Goal: Information Seeking & Learning: Learn about a topic

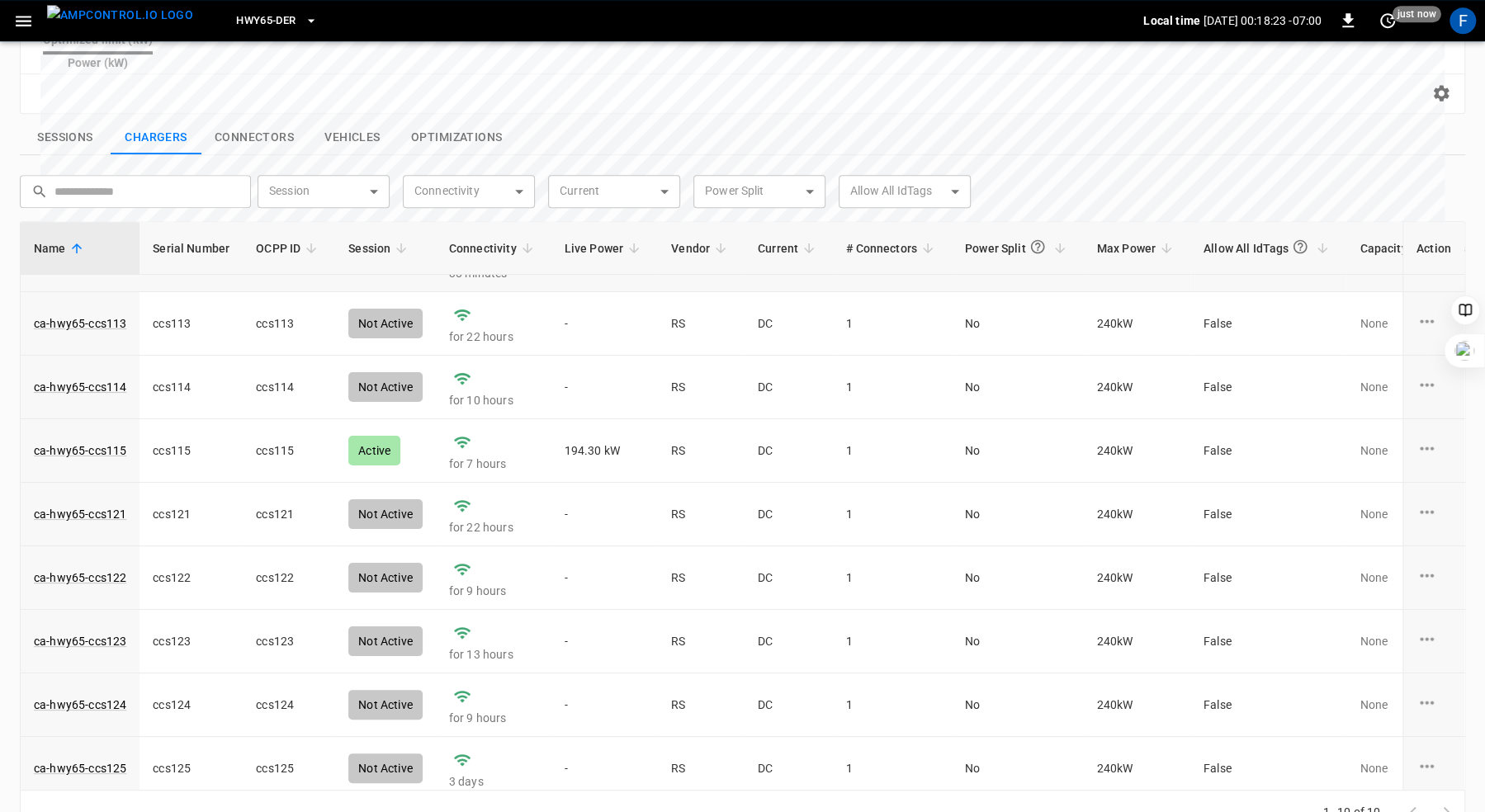
scroll to position [118, 0]
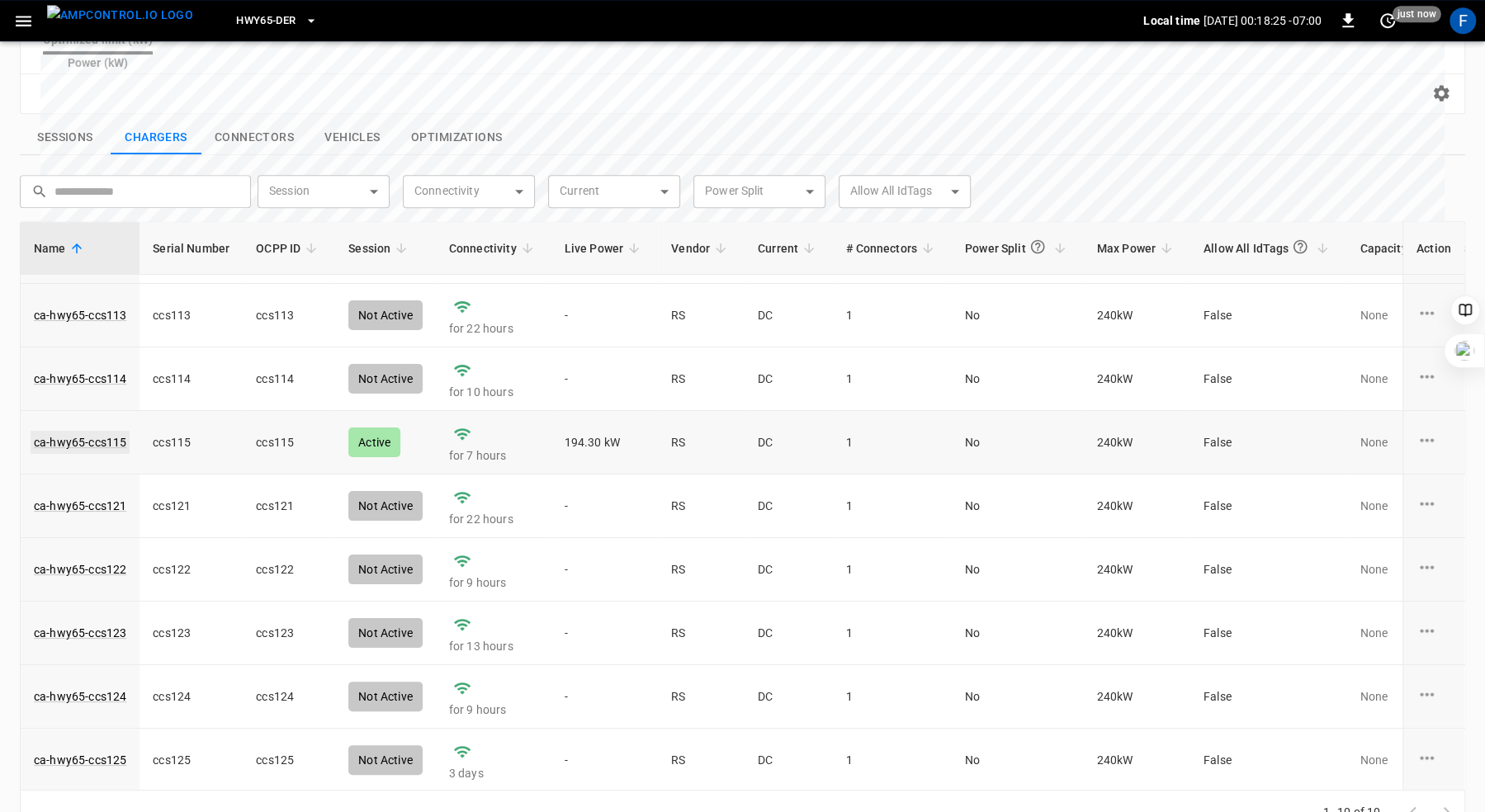
click at [104, 430] on link "ca-hwy65-ccs115" at bounding box center [80, 442] width 99 height 23
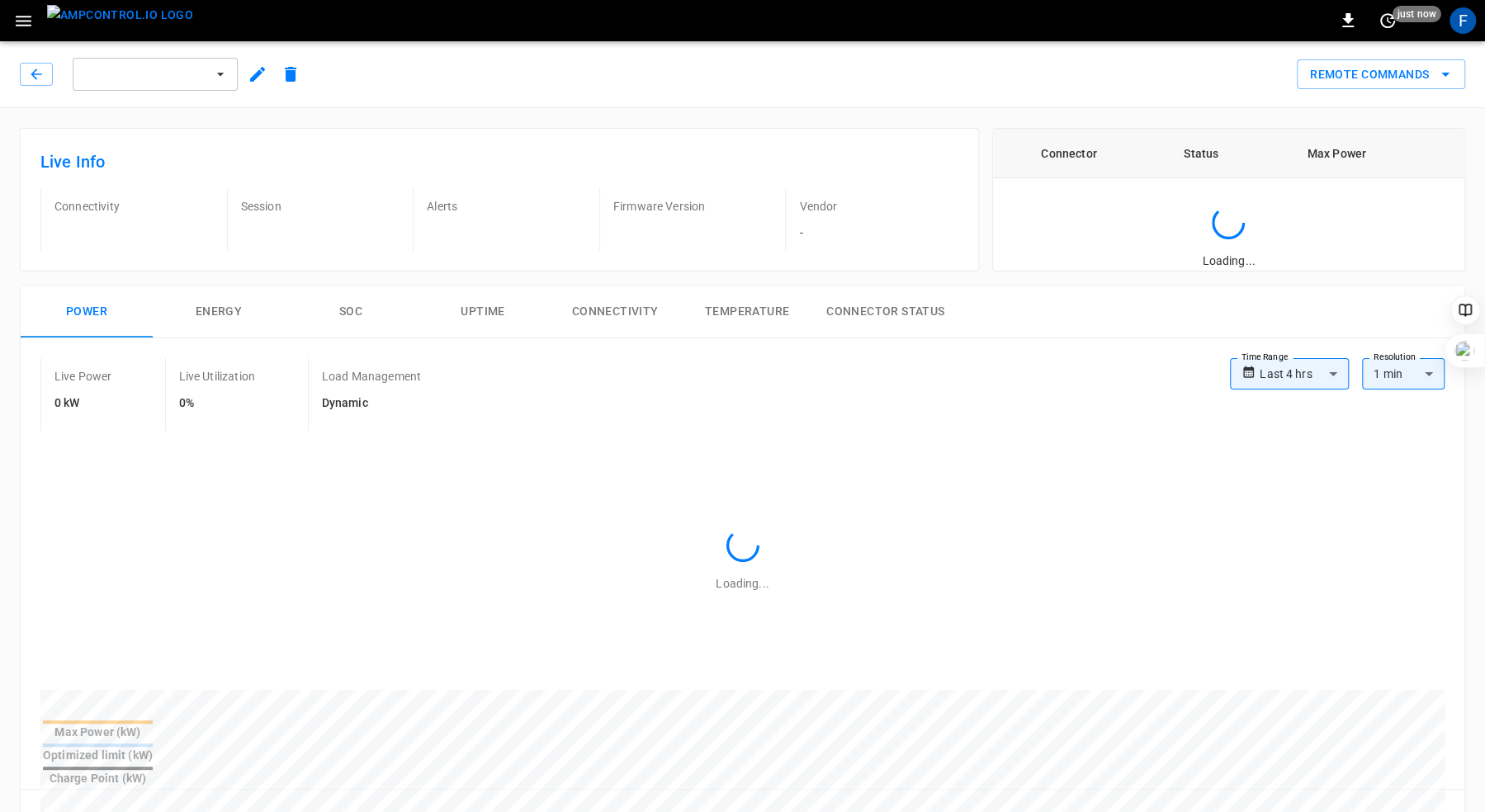
click at [406, 277] on div "**********" at bounding box center [736, 552] width 1459 height 562
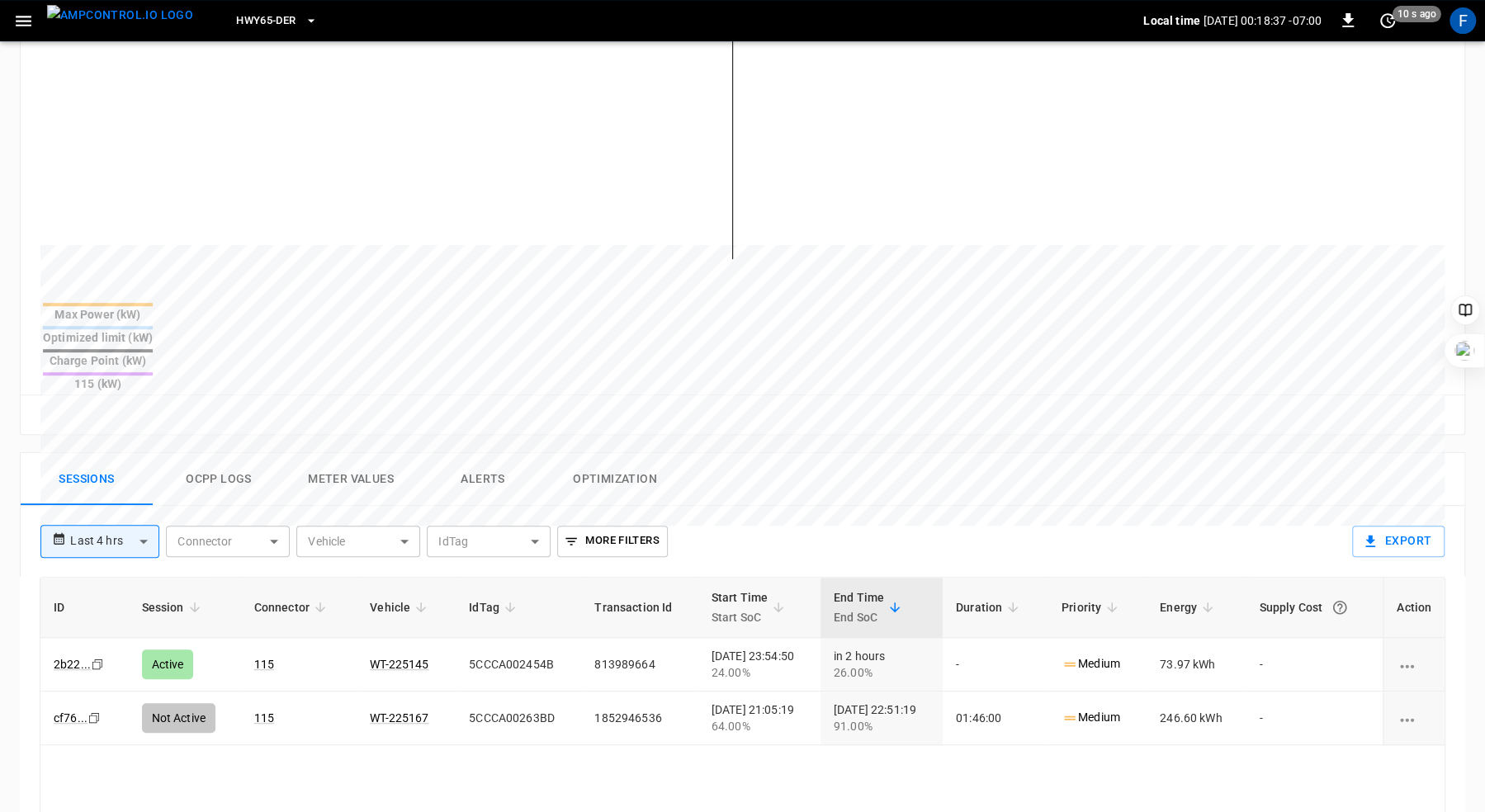
scroll to position [95, 0]
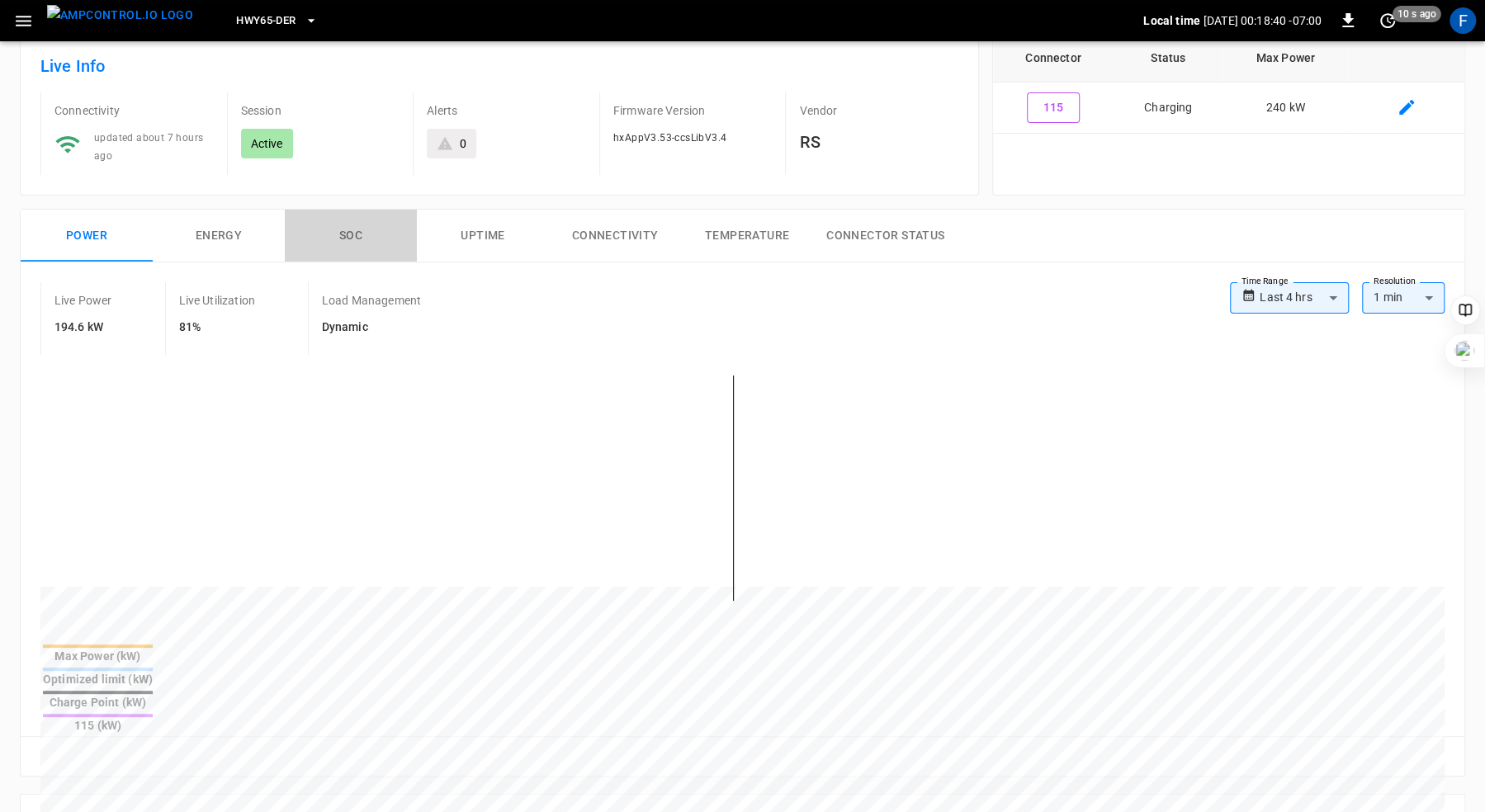
click at [352, 235] on button "SOC" at bounding box center [350, 236] width 132 height 52
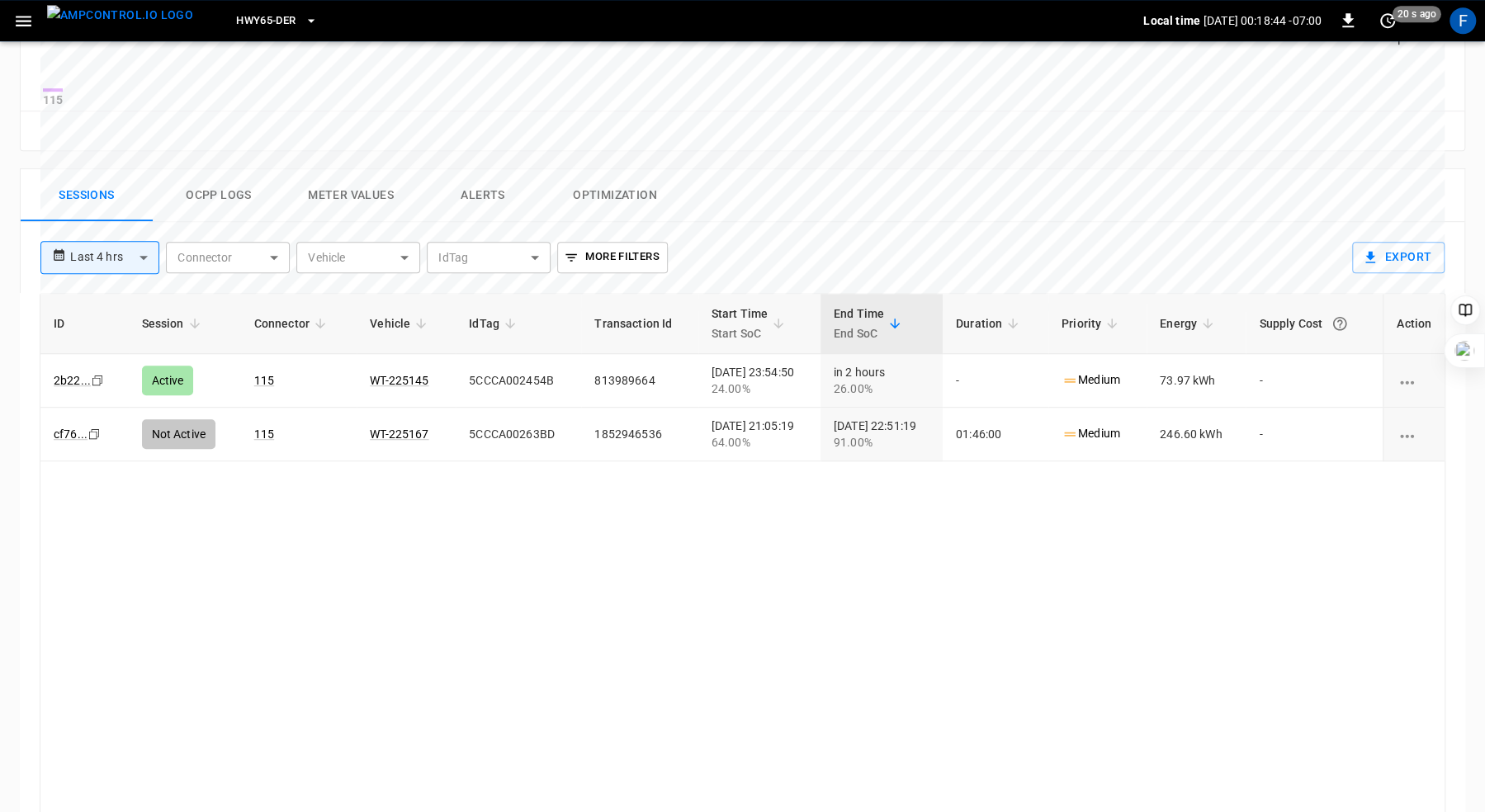
scroll to position [713, 0]
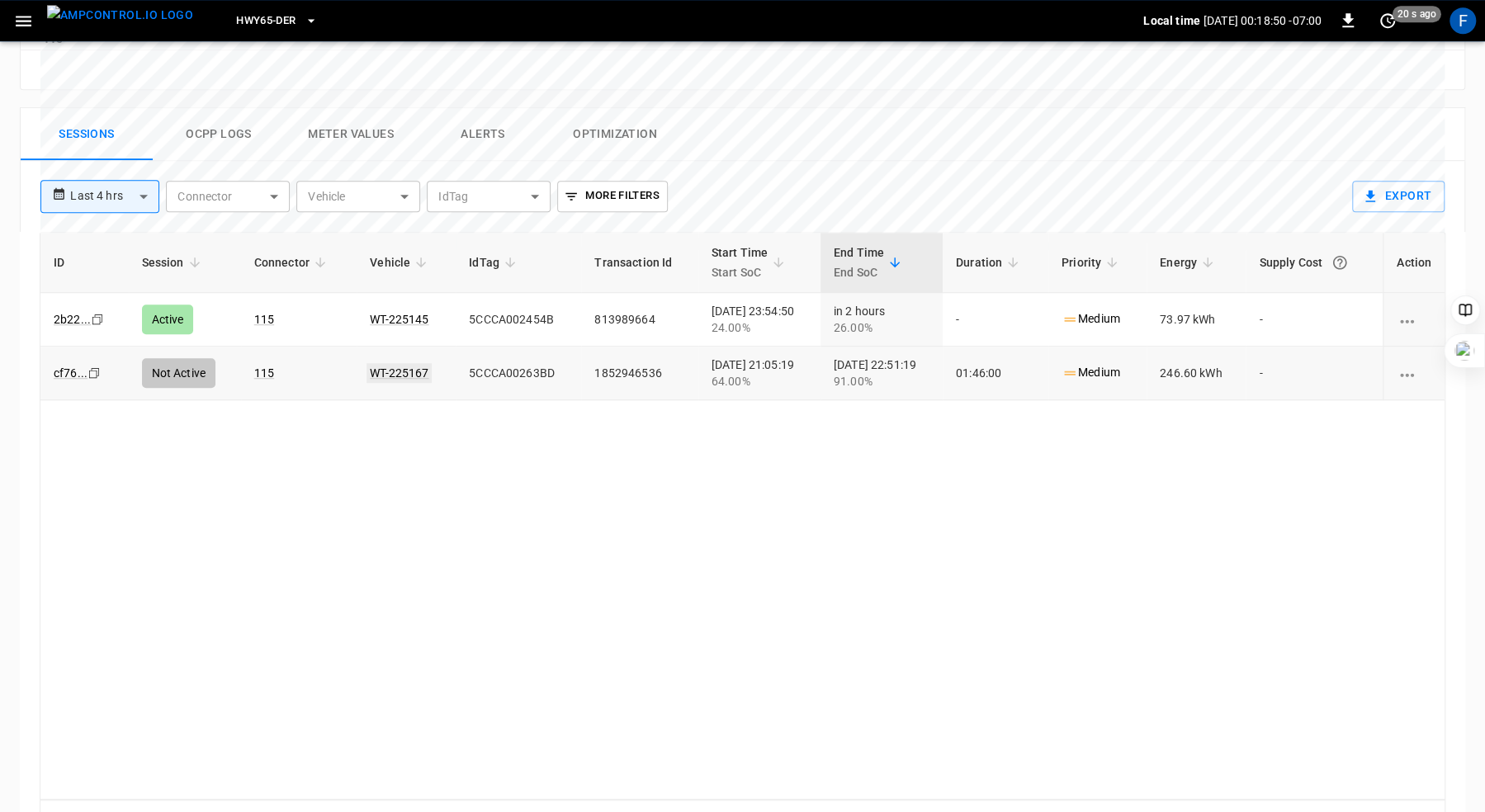
click at [394, 383] on link "WT-225167" at bounding box center [399, 373] width 66 height 20
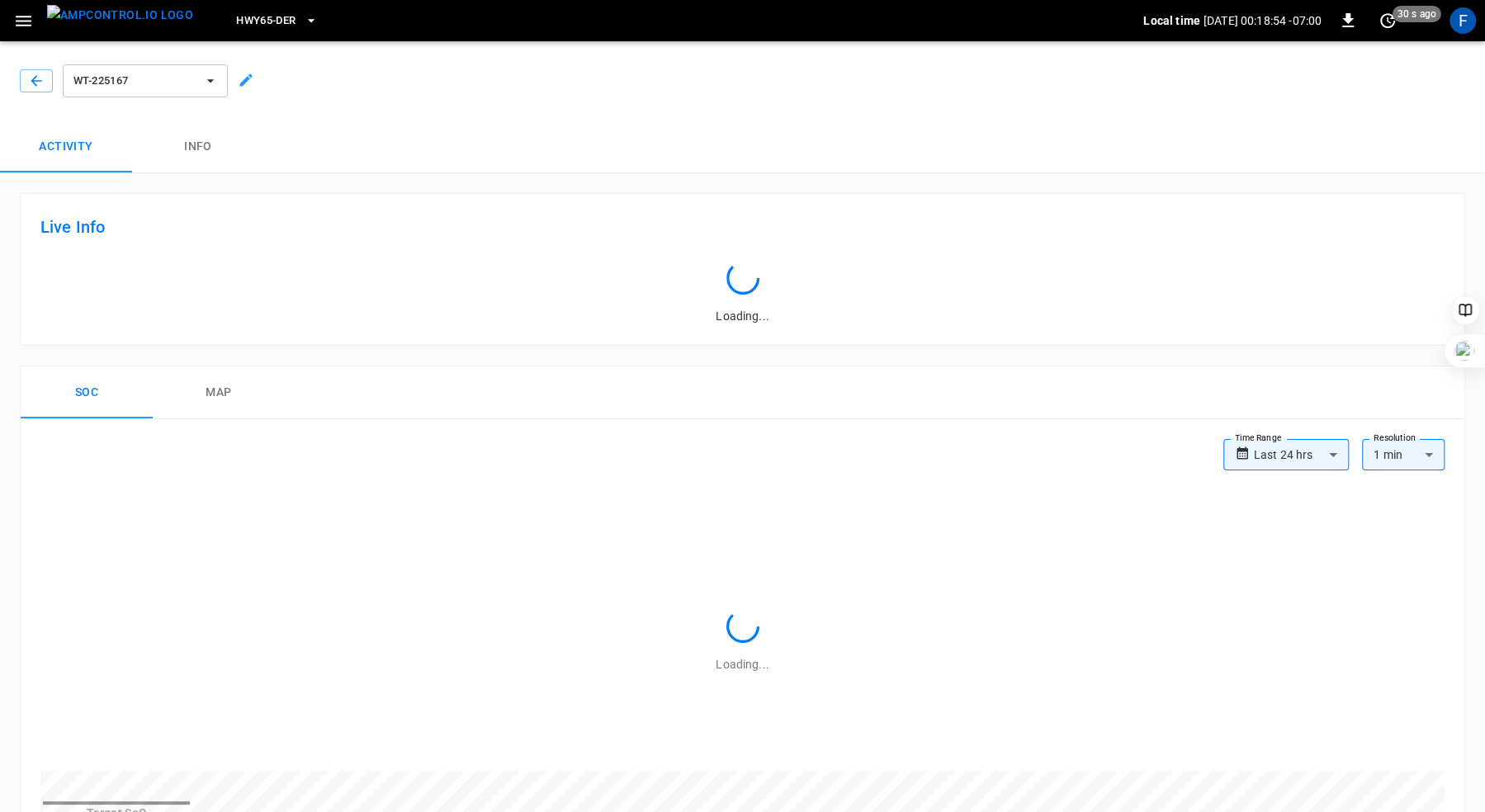
click at [201, 150] on button "Info" at bounding box center [198, 147] width 132 height 52
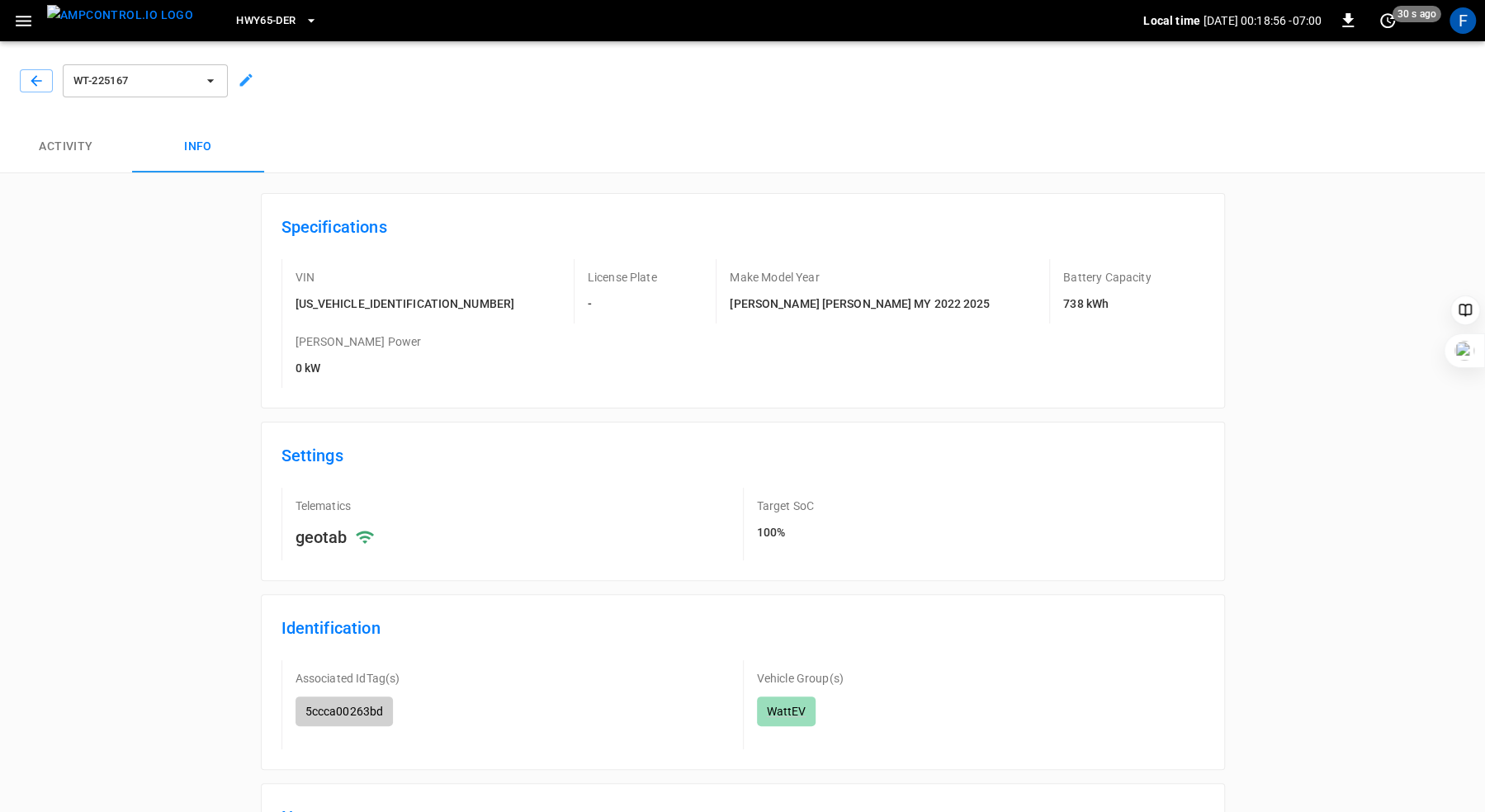
click at [71, 150] on button "Activity" at bounding box center [66, 147] width 132 height 52
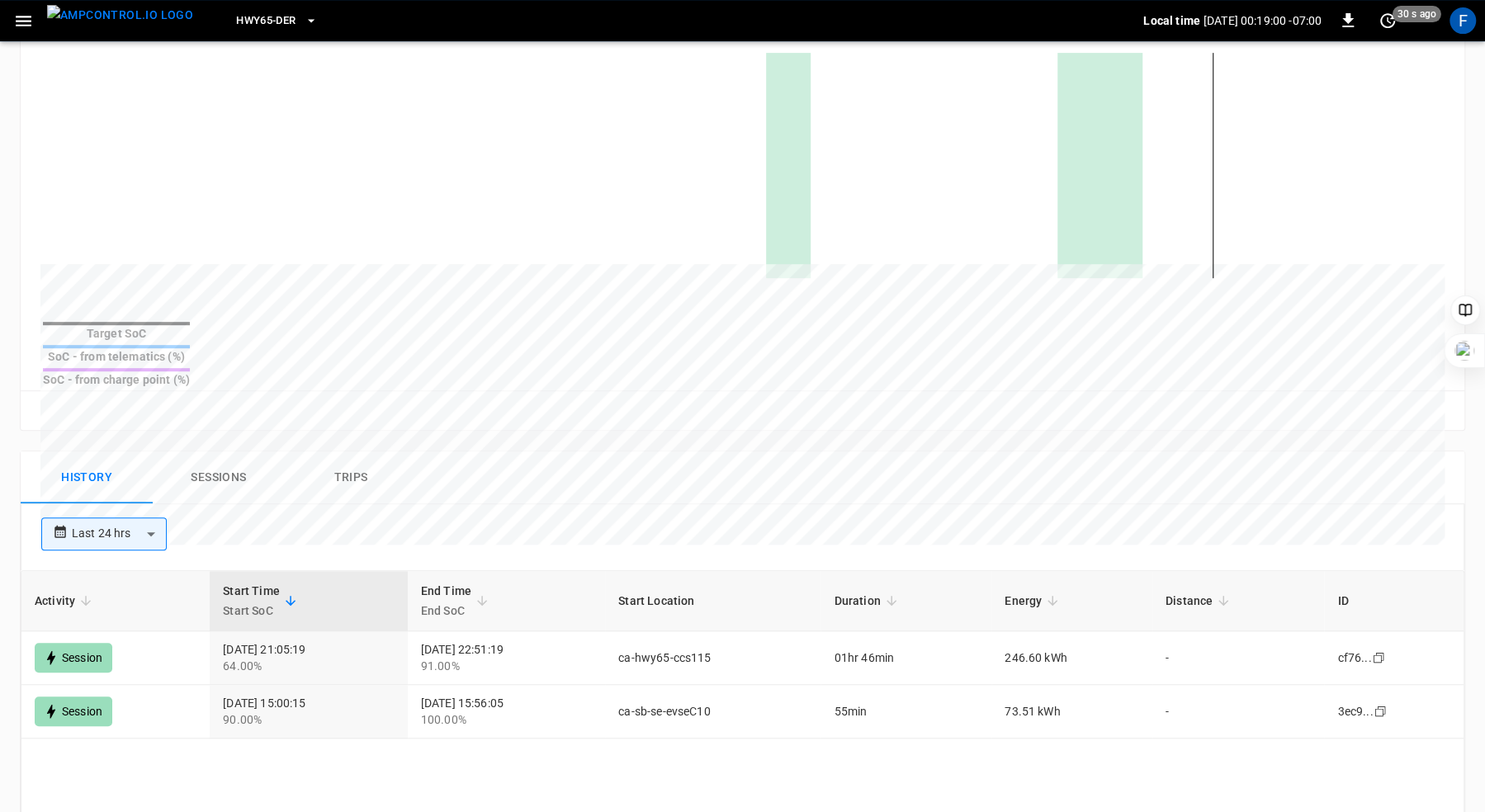
scroll to position [693, 0]
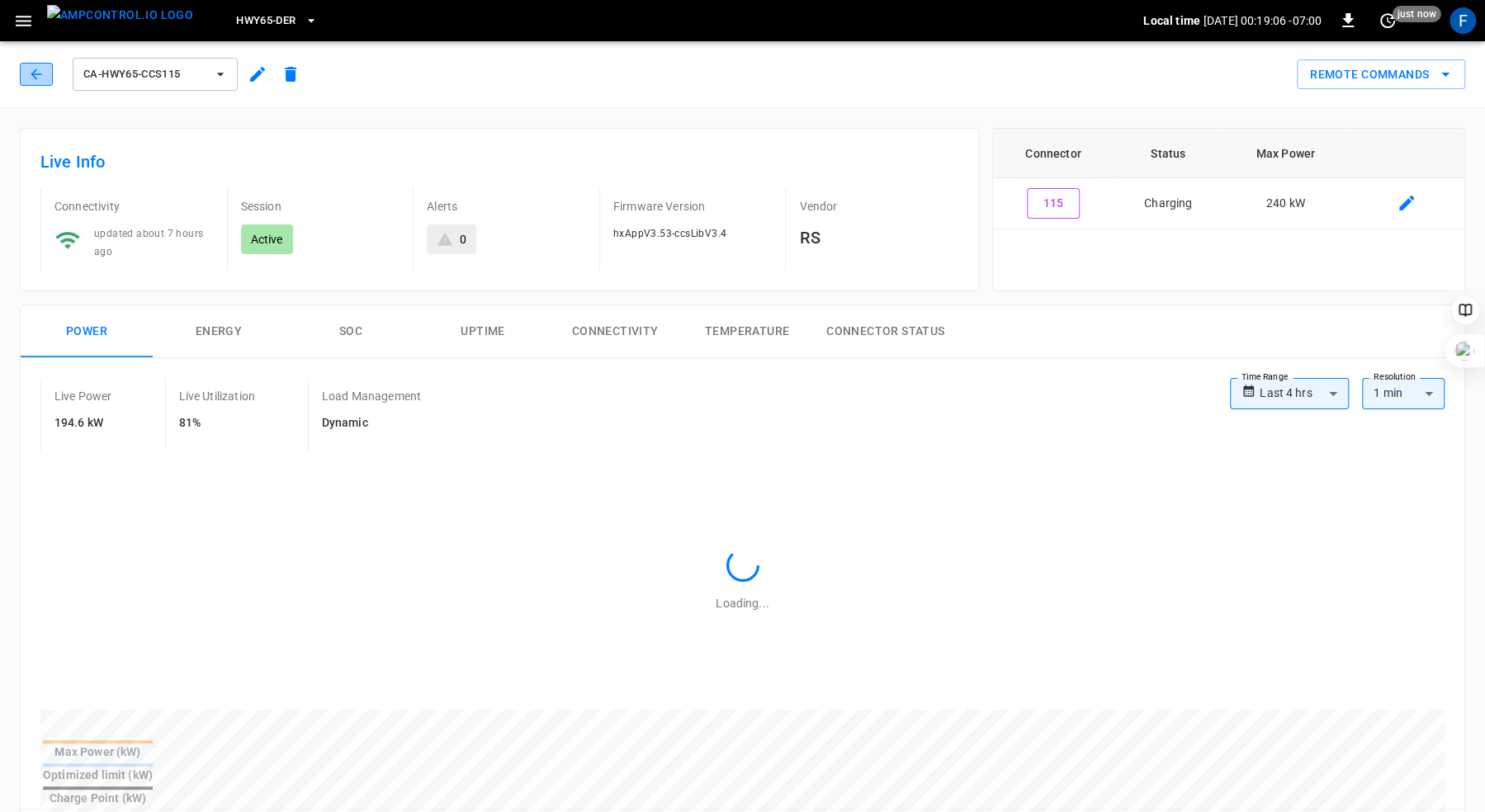
click at [43, 66] on icon "button" at bounding box center [36, 74] width 17 height 17
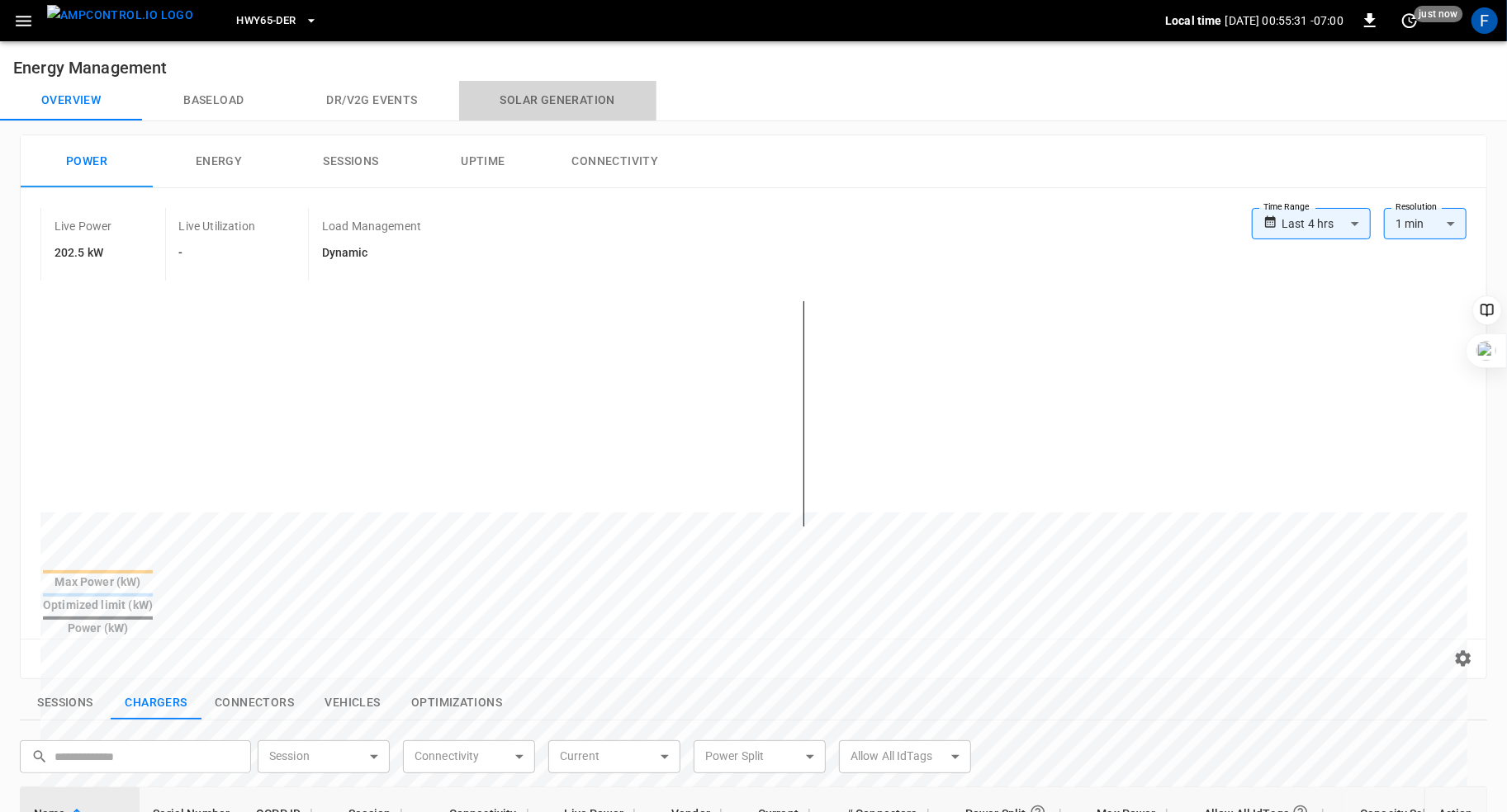
click at [575, 102] on button "Solar generation" at bounding box center [557, 100] width 197 height 39
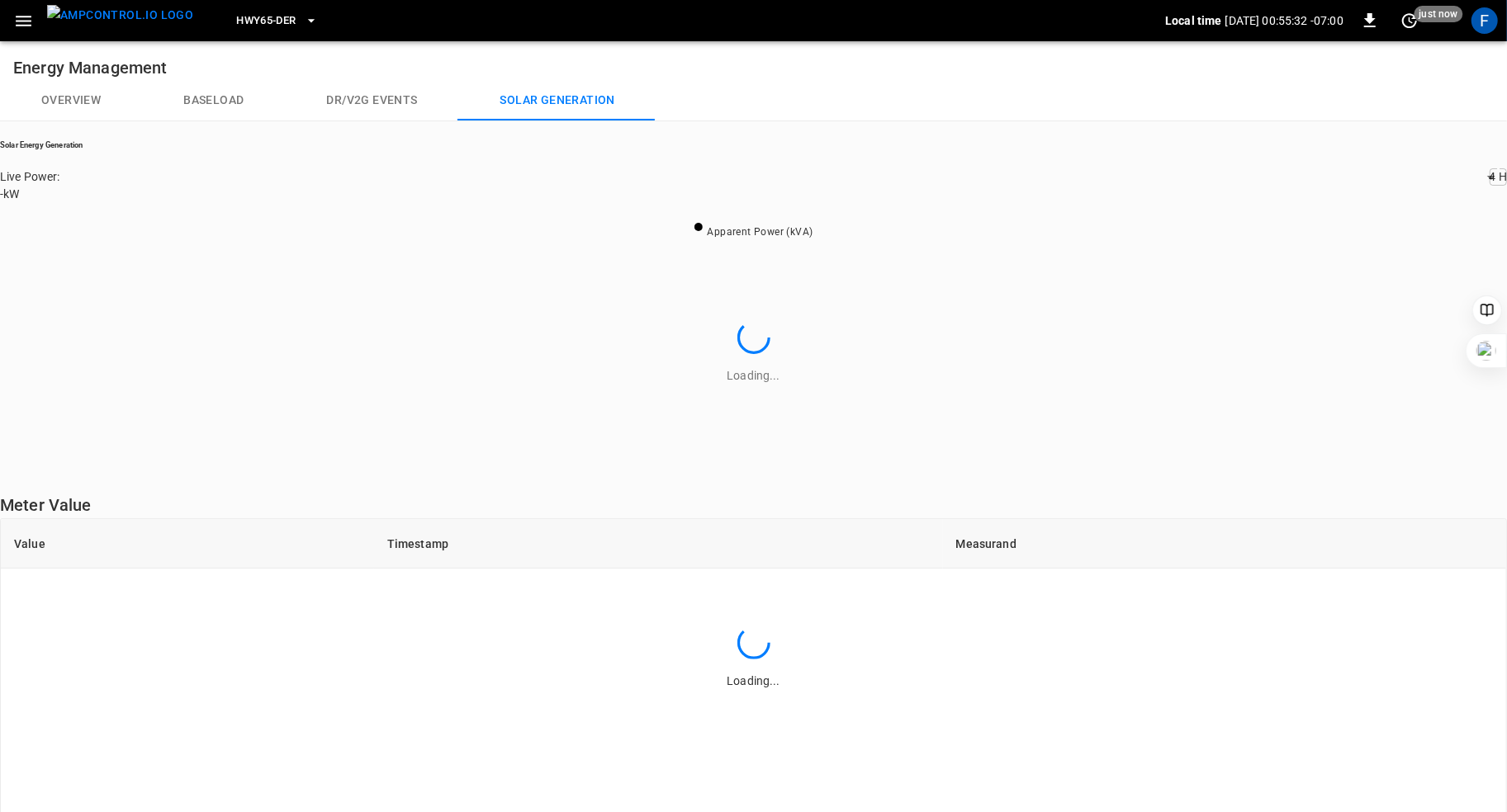
scroll to position [240, 1414]
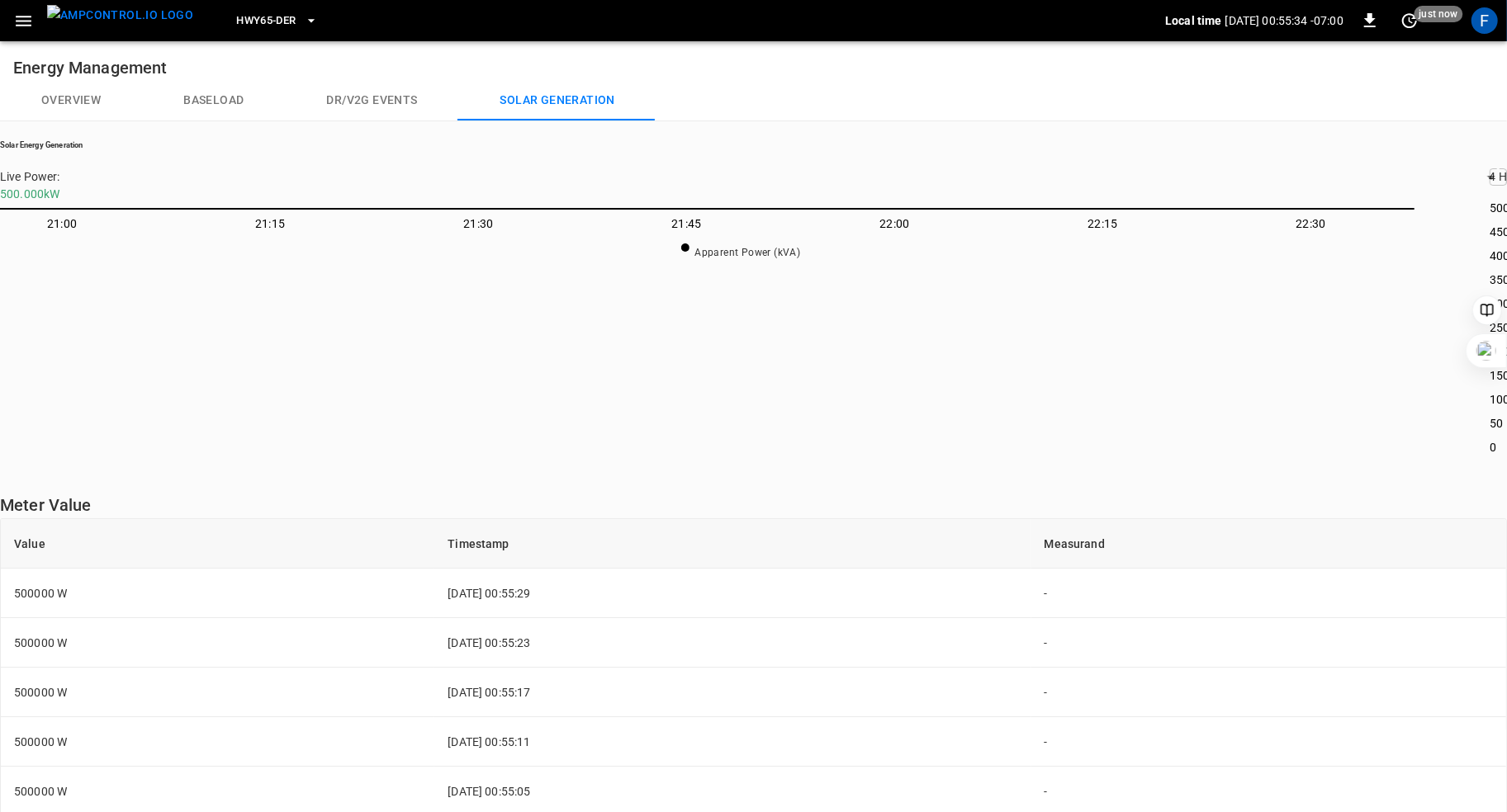
click at [375, 104] on button "Dr/V2G events" at bounding box center [371, 100] width 173 height 39
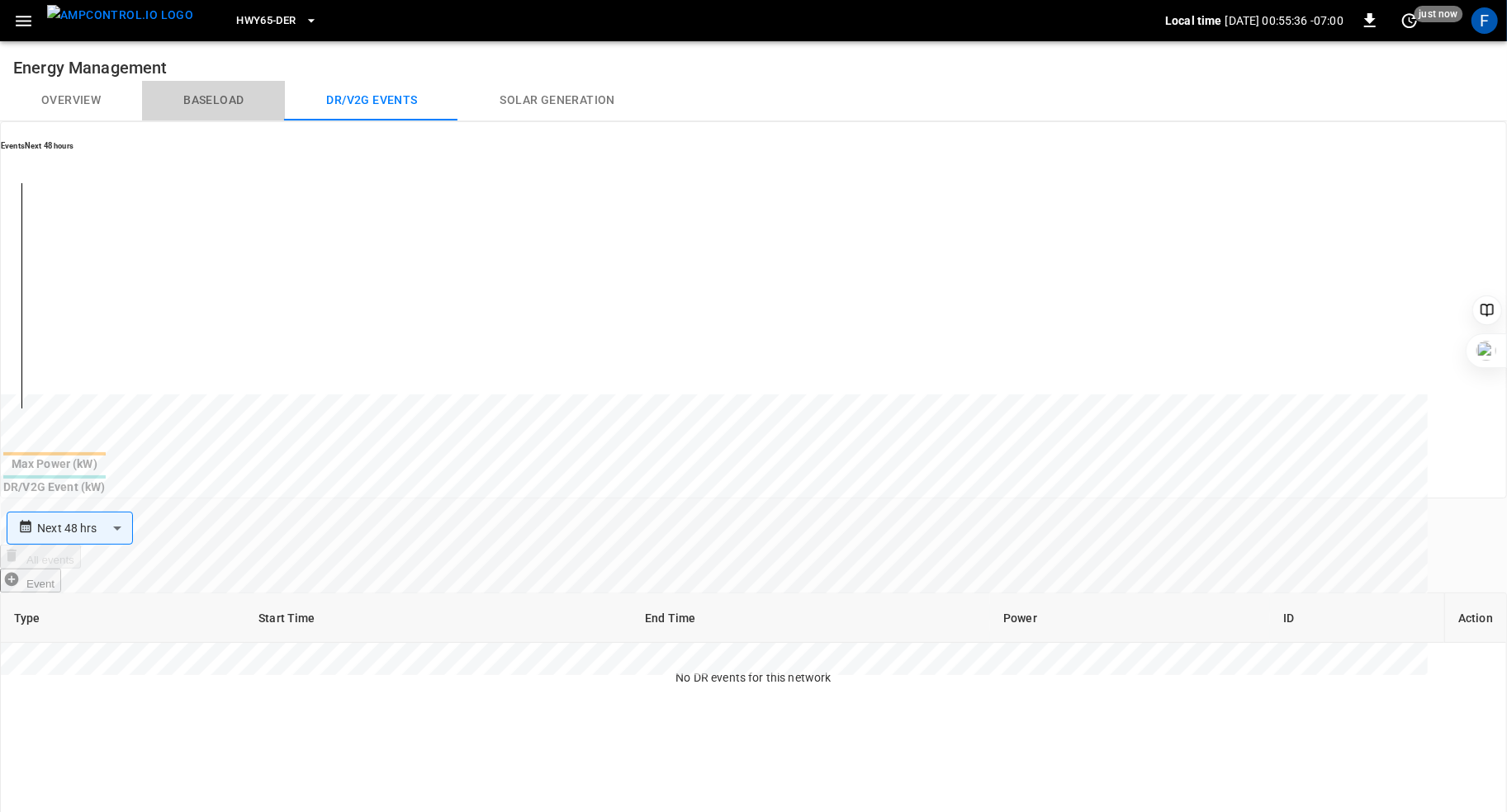
click at [212, 94] on button "Baseload" at bounding box center [213, 100] width 143 height 39
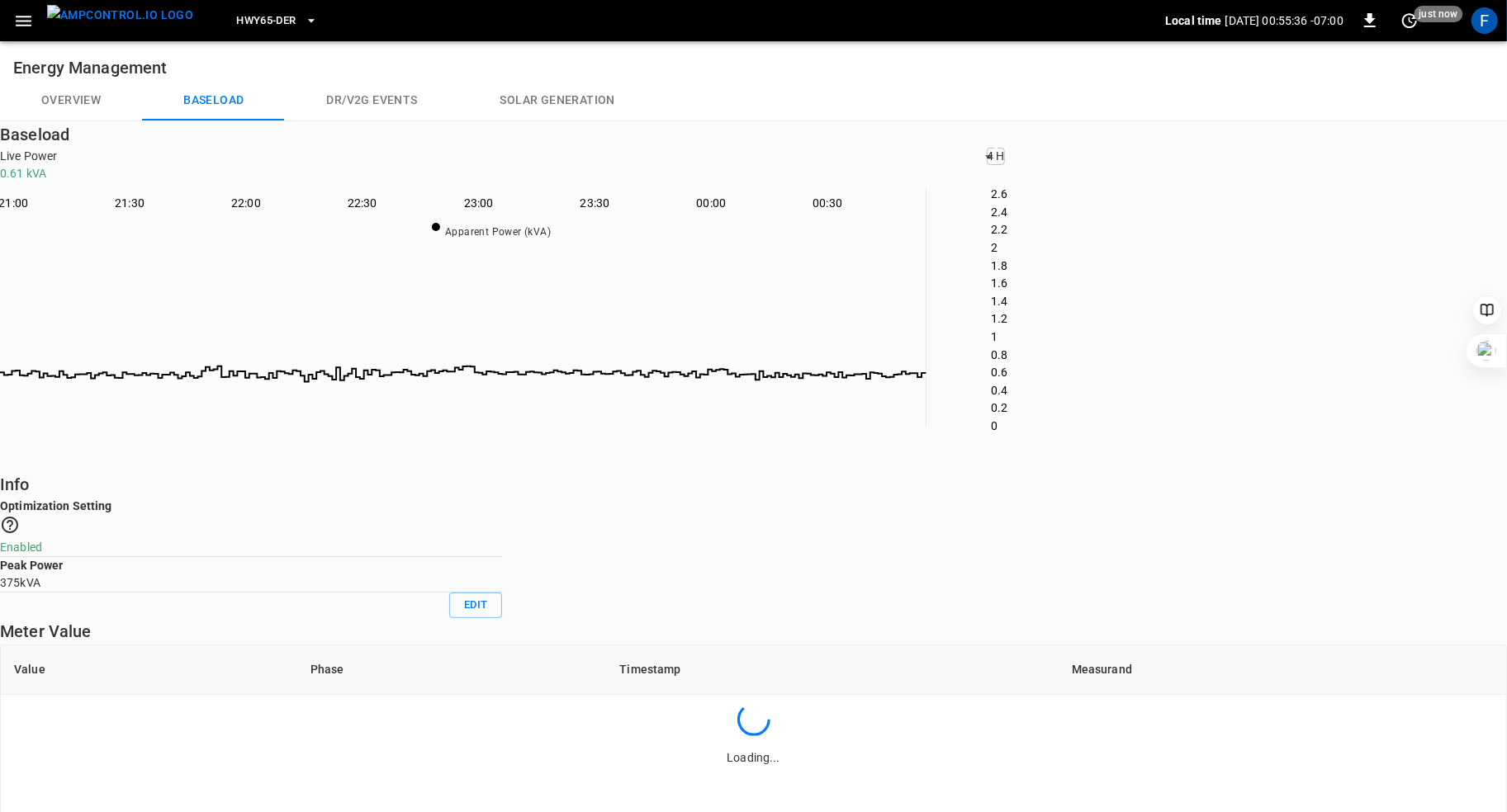
scroll to position [240, 924]
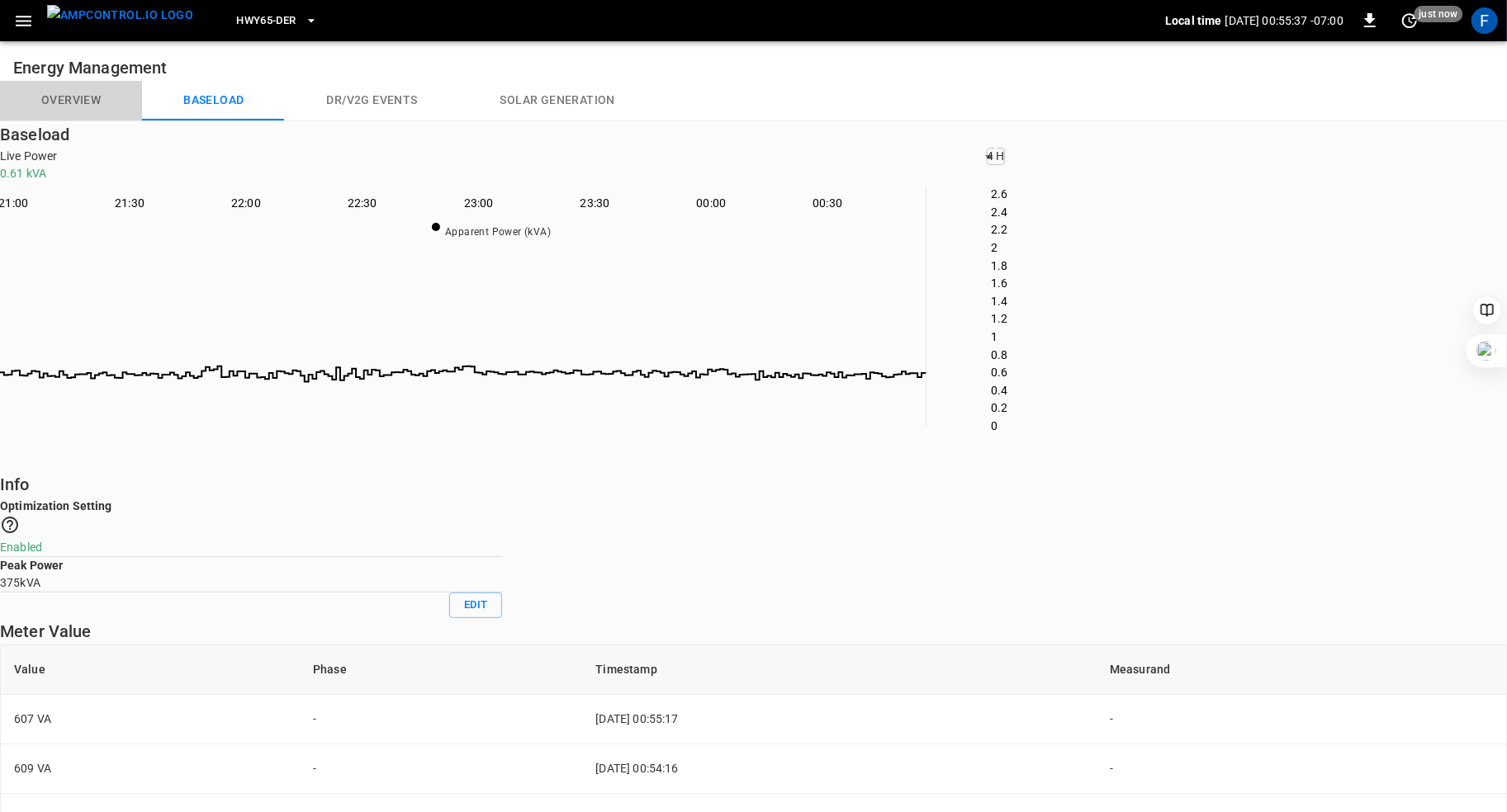
click at [66, 106] on button "Overview" at bounding box center [71, 100] width 142 height 39
